Goal: Task Accomplishment & Management: Manage account settings

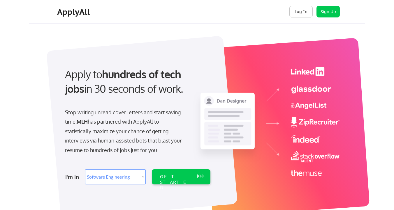
select select ""engineering""
click at [298, 12] on button "Log In" at bounding box center [300, 12] width 23 height 12
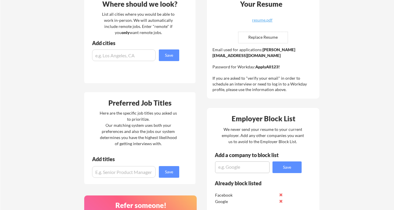
scroll to position [179, 0]
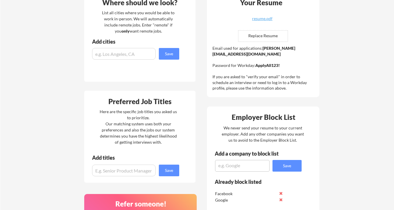
click at [143, 174] on input "input" at bounding box center [124, 171] width 64 height 12
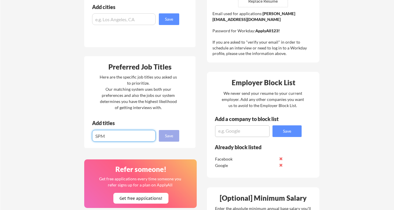
type input "SPM"
click at [165, 138] on button "Save" at bounding box center [169, 136] width 20 height 12
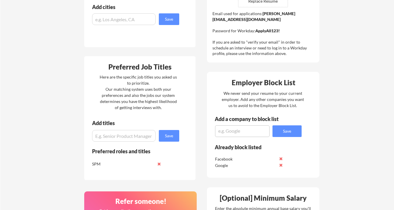
click at [171, 107] on div "Here are the specific job titles you asked us to prioritize. Our matching syste…" at bounding box center [138, 92] width 80 height 37
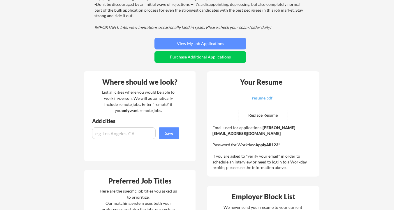
scroll to position [0, 0]
